Goal: Task Accomplishment & Management: Manage account settings

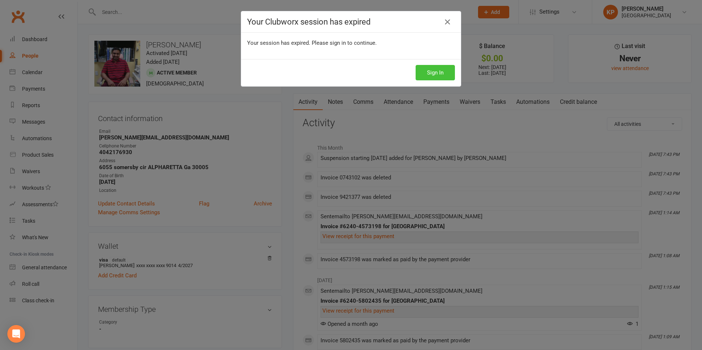
click at [429, 69] on button "Sign In" at bounding box center [435, 72] width 39 height 15
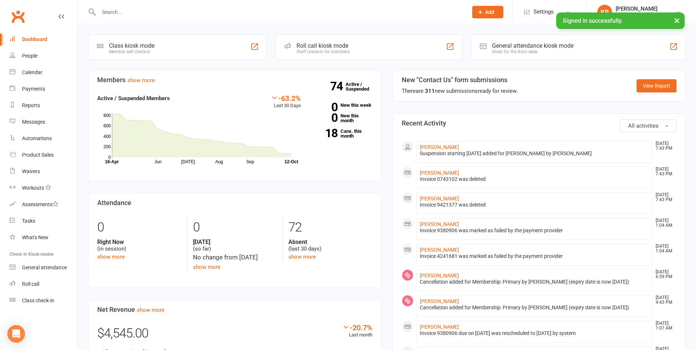
click at [191, 9] on input "text" at bounding box center [280, 12] width 366 height 10
paste input "4048082641"
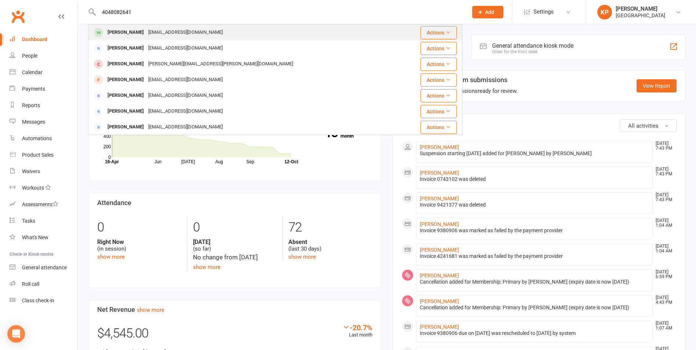
type input "4048082641"
click at [146, 33] on div "naikvabhijeet@gmail.com" at bounding box center [185, 32] width 79 height 11
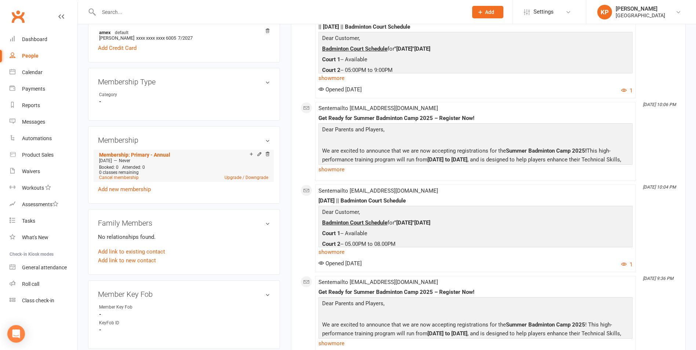
scroll to position [220, 0]
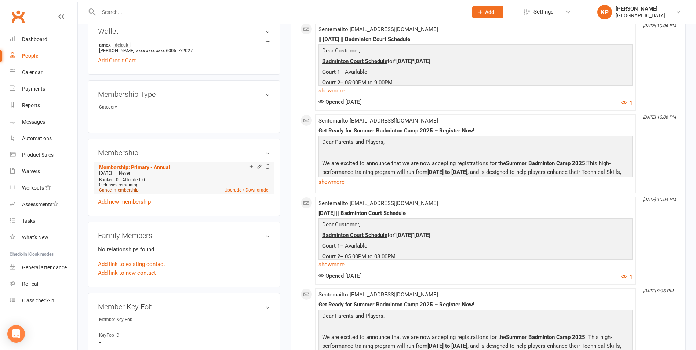
click at [122, 188] on link "Cancel membership" at bounding box center [119, 190] width 40 height 5
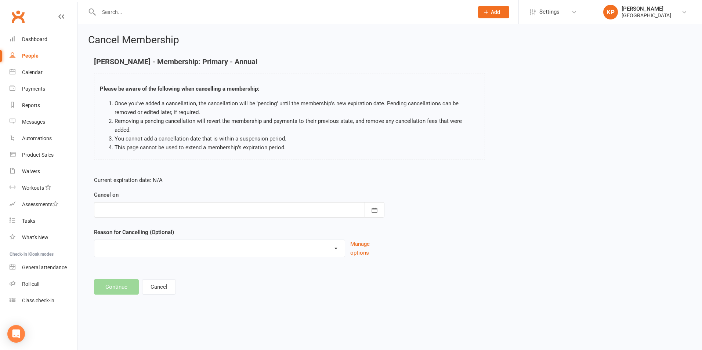
click at [182, 202] on div at bounding box center [239, 209] width 290 height 15
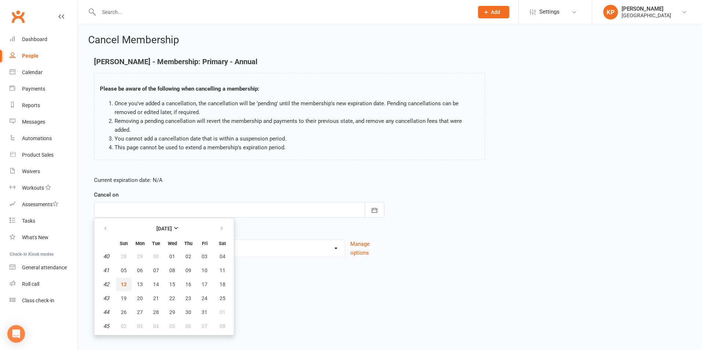
click at [124, 282] on span "12" at bounding box center [124, 285] width 6 height 6
type input "12 Oct 2025"
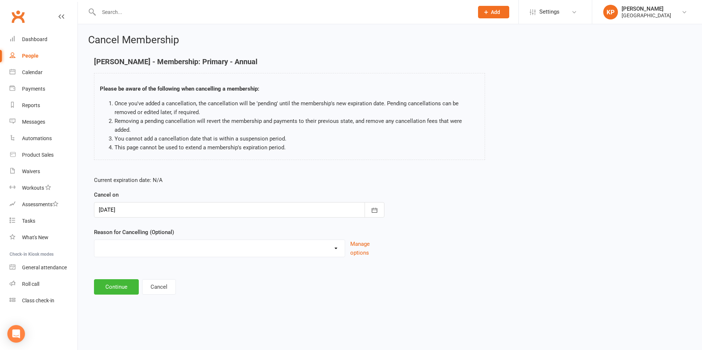
click at [133, 244] on select "Annual Membership - No longer available after 12/31/2023 Coach Requested to can…" at bounding box center [219, 247] width 250 height 15
select select "6"
click at [94, 240] on select "Annual Membership - No longer available after 12/31/2023 Coach Requested to can…" at bounding box center [219, 247] width 250 height 15
click at [111, 279] on button "Continue" at bounding box center [116, 286] width 45 height 15
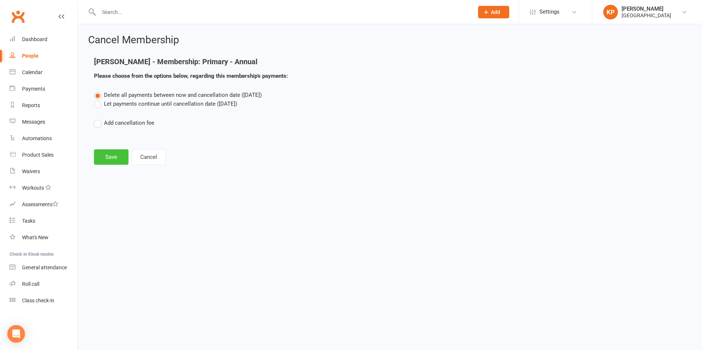
click at [113, 155] on button "Save" at bounding box center [111, 156] width 35 height 15
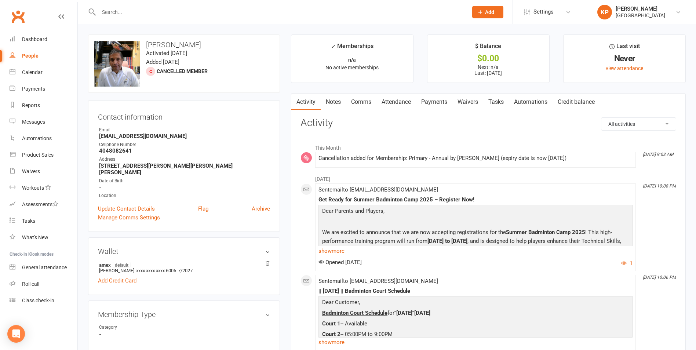
click at [327, 100] on link "Notes" at bounding box center [333, 102] width 25 height 17
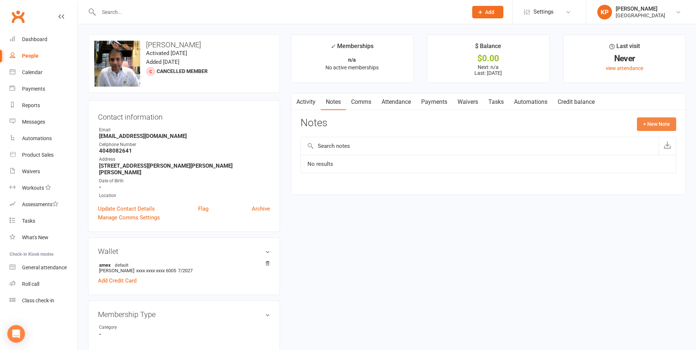
click at [651, 129] on button "+ New Note" at bounding box center [656, 123] width 39 height 13
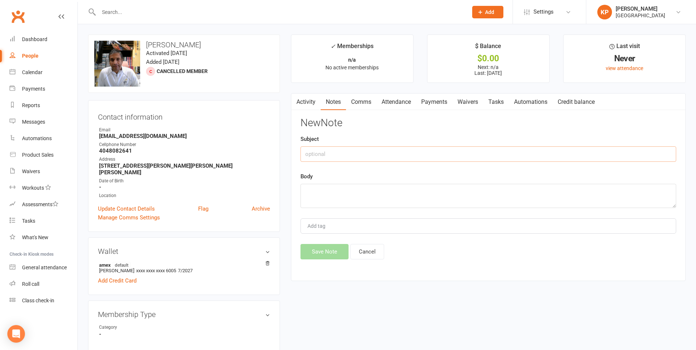
click at [401, 160] on input "text" at bounding box center [489, 153] width 376 height 15
click at [401, 160] on input "Moved to Fortius Waiver" at bounding box center [489, 153] width 376 height 15
type input "Moved to Fortius Waiver"
click at [400, 185] on textarea at bounding box center [489, 196] width 376 height 24
paste textarea "Moved to Fortius Waiver"
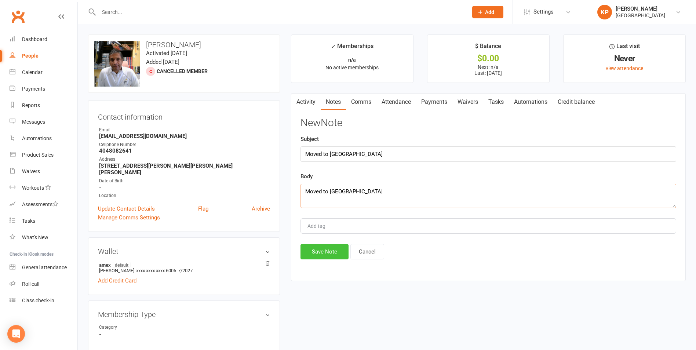
type textarea "Moved to Fortius Waiver"
click at [321, 257] on button "Save Note" at bounding box center [325, 251] width 48 height 15
